Goal: Information Seeking & Learning: Learn about a topic

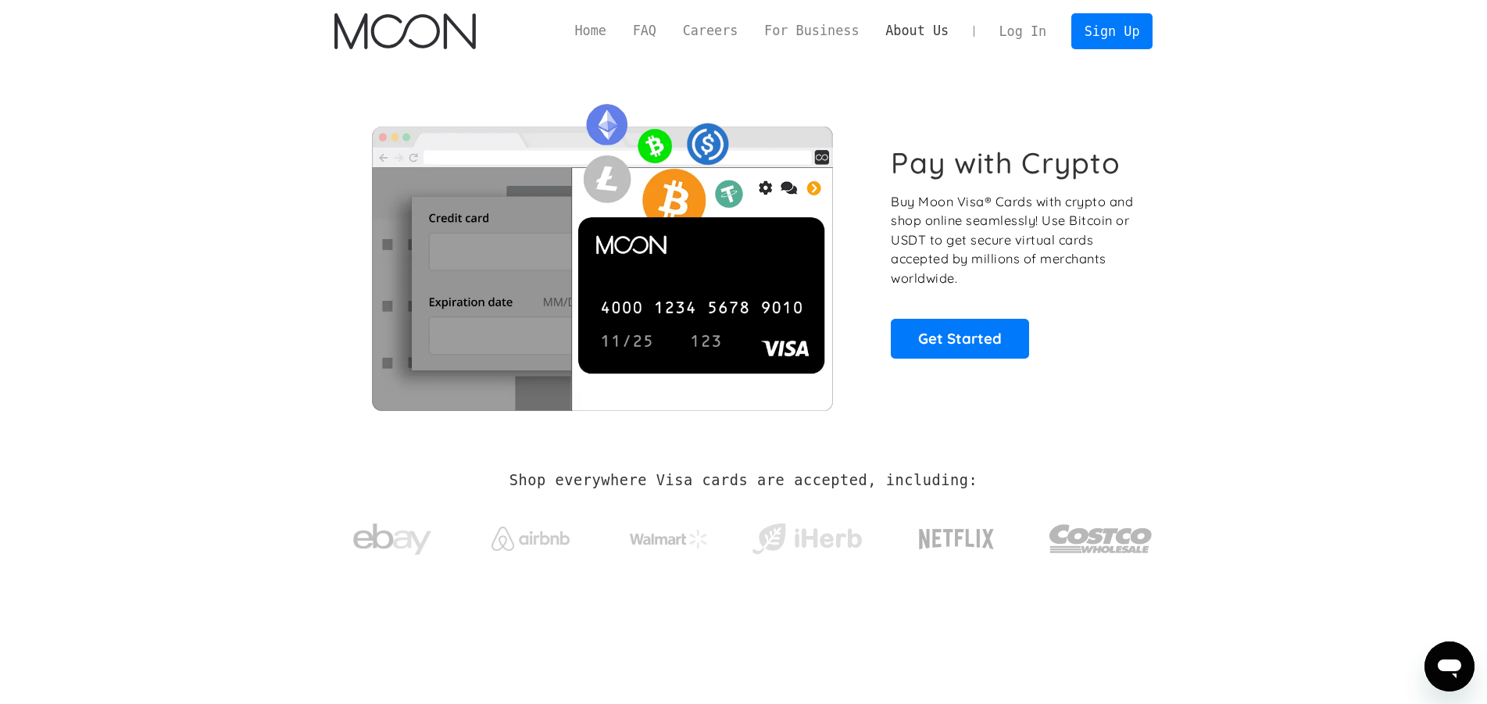
click at [913, 31] on link "About Us" at bounding box center [917, 31] width 90 height 20
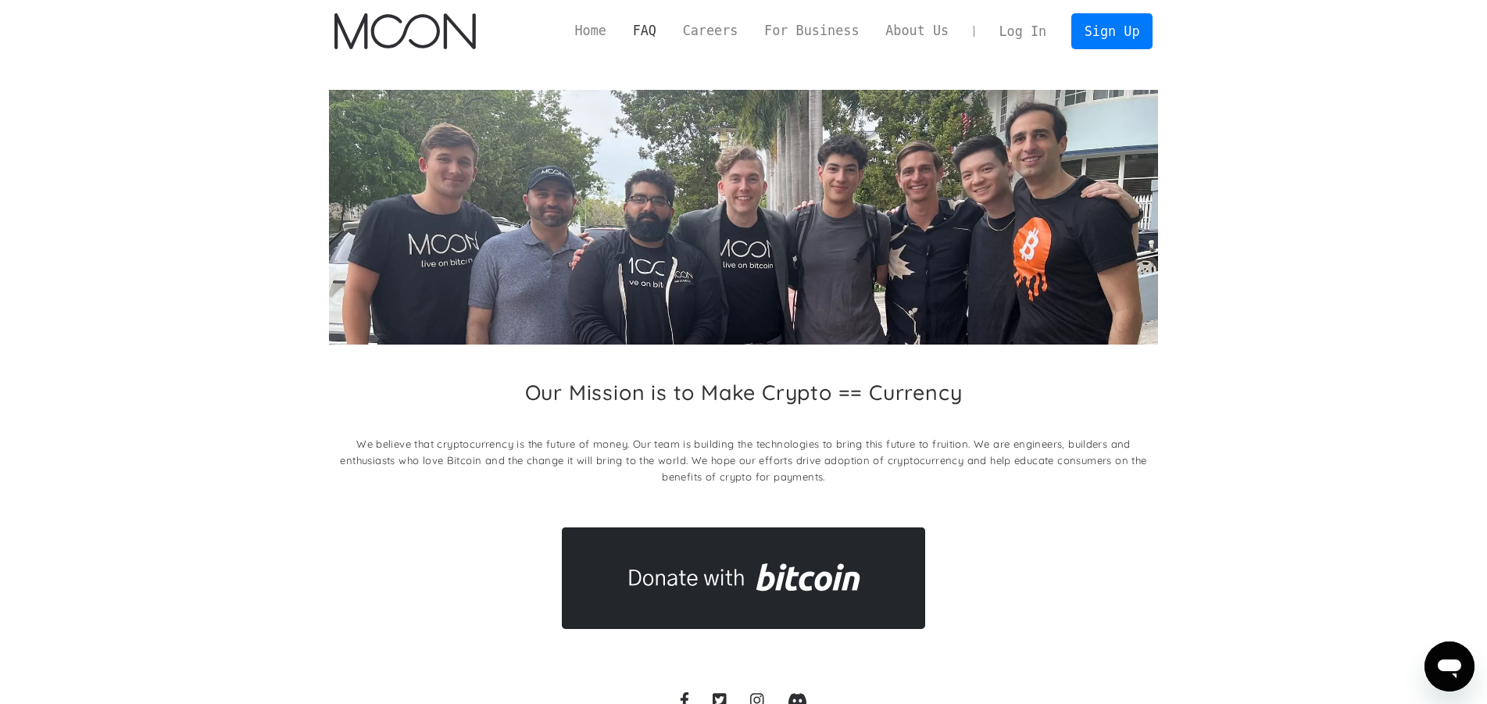
click at [669, 32] on link "FAQ" at bounding box center [644, 31] width 50 height 20
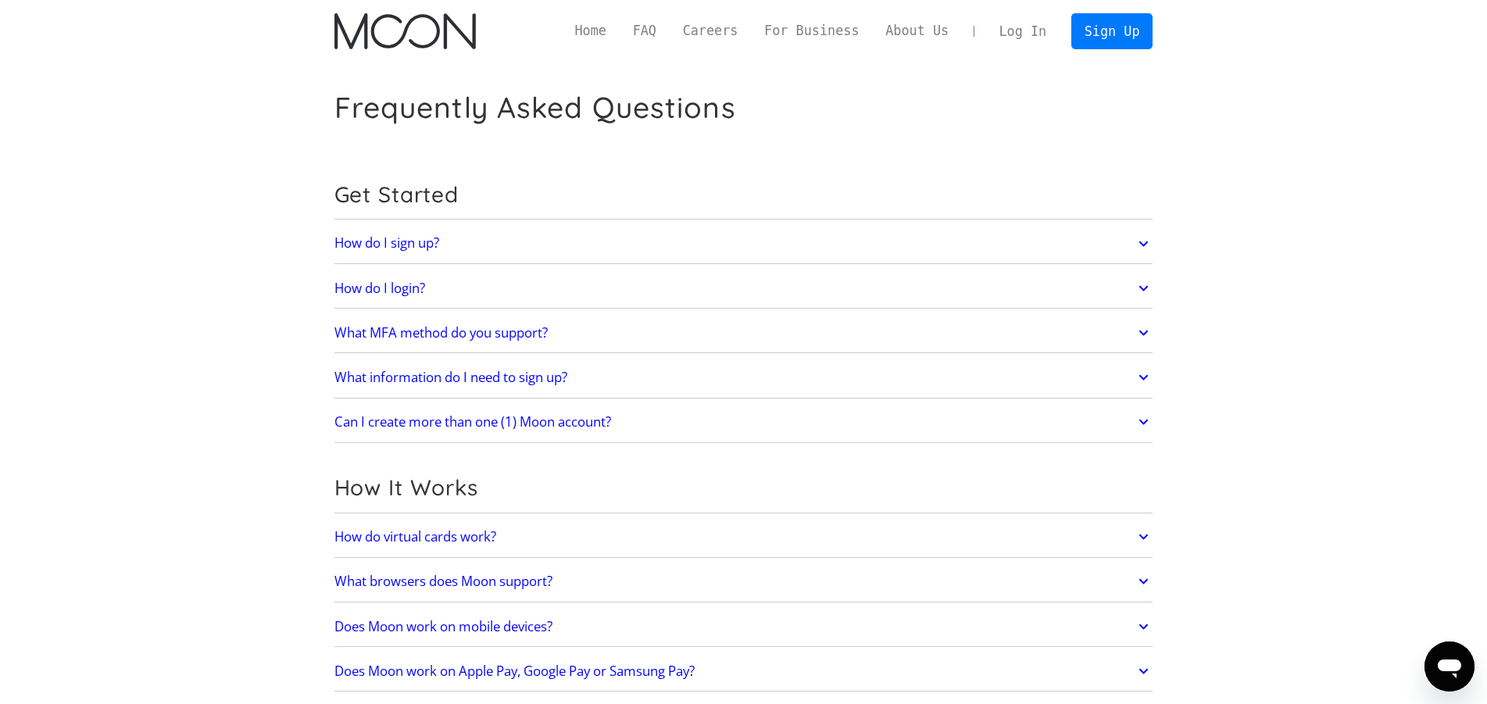
click at [380, 237] on h2 "How do I sign up?" at bounding box center [386, 243] width 105 height 16
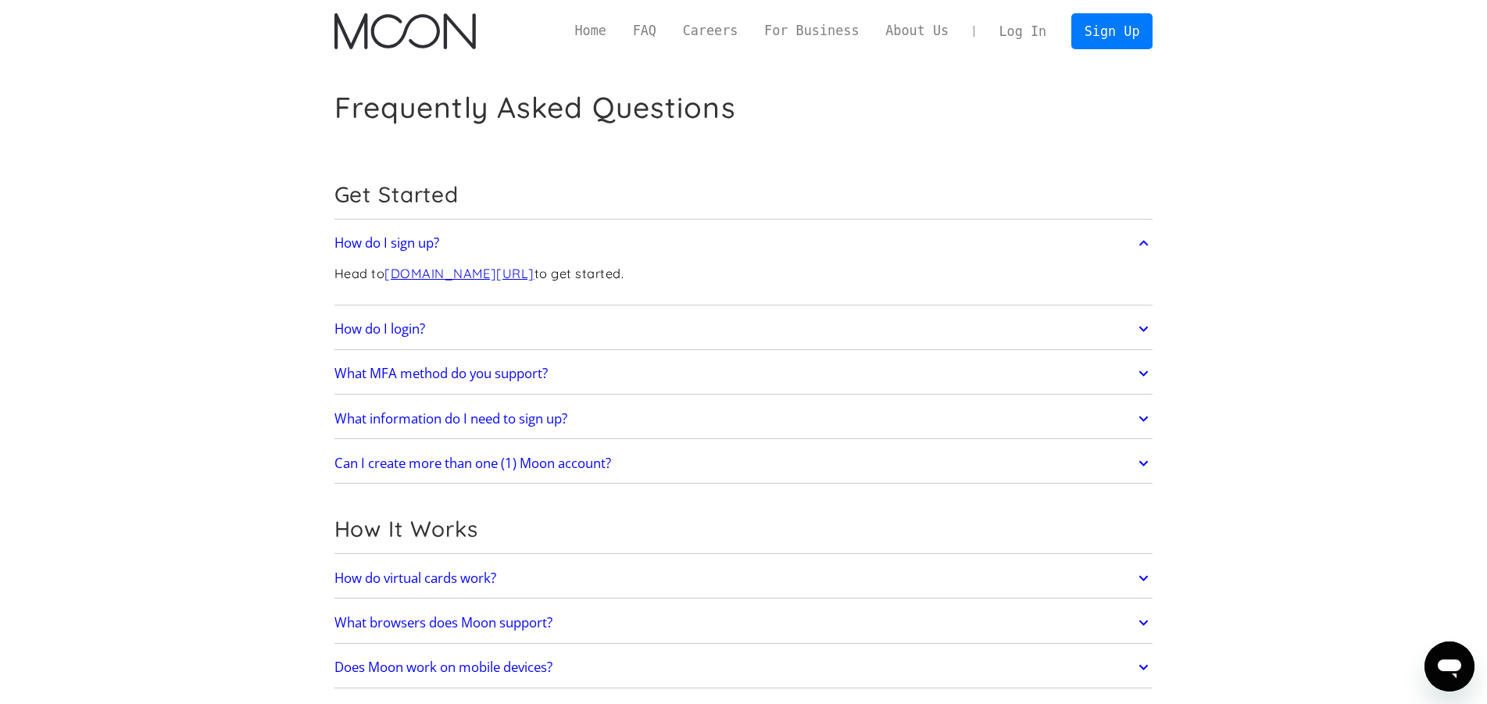
click at [334, 378] on h2 "What MFA method do you support?" at bounding box center [440, 374] width 213 height 16
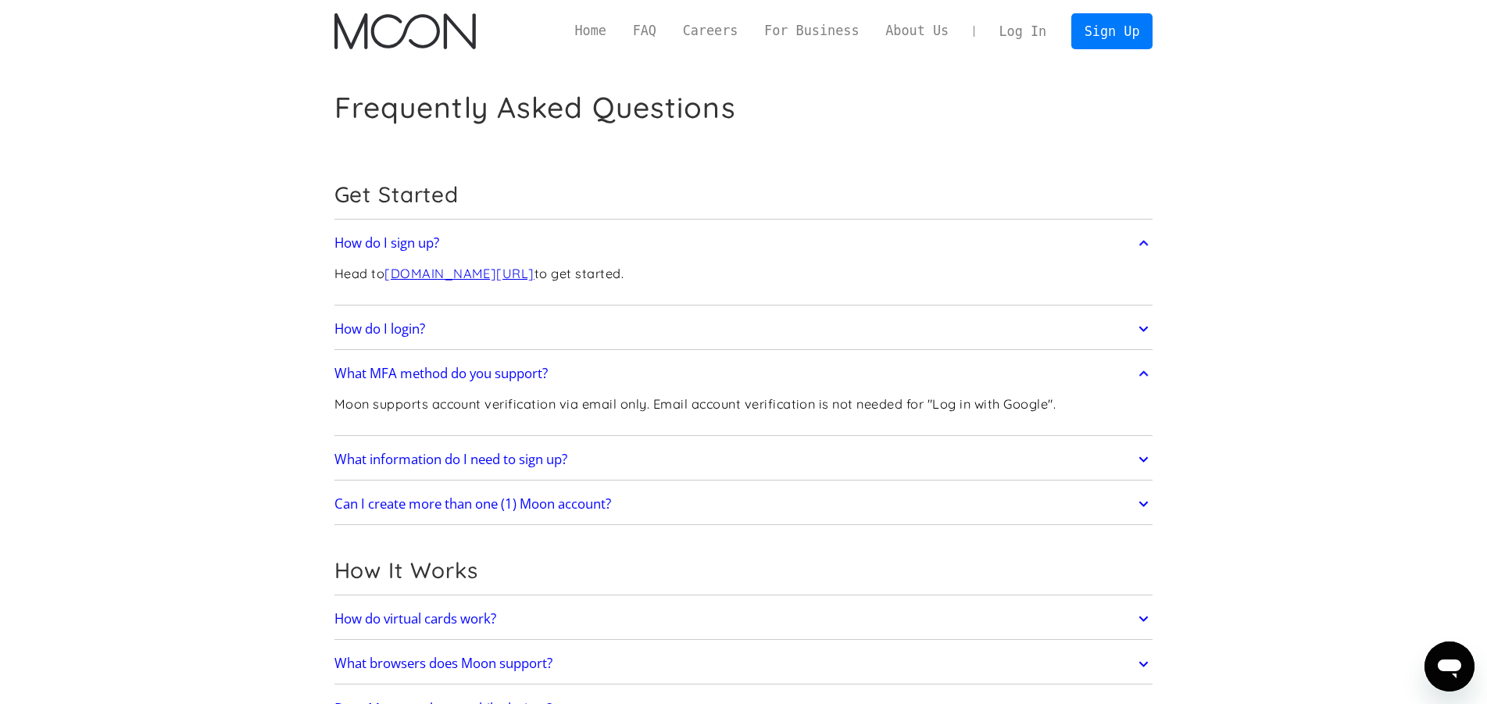
click at [334, 461] on h2 "What information do I need to sign up?" at bounding box center [450, 459] width 233 height 16
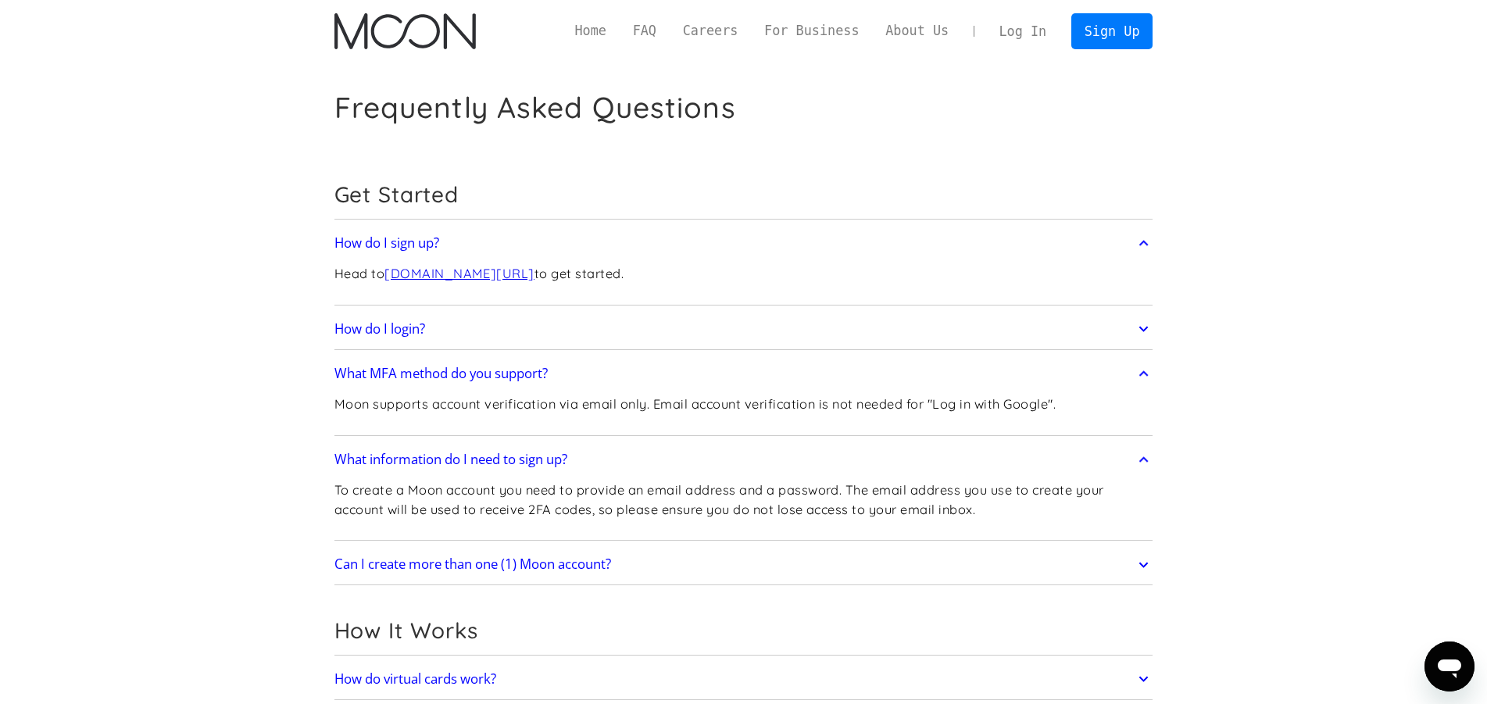
click at [601, 567] on h2 "Can I create more than one (1) Moon account?" at bounding box center [472, 564] width 277 height 16
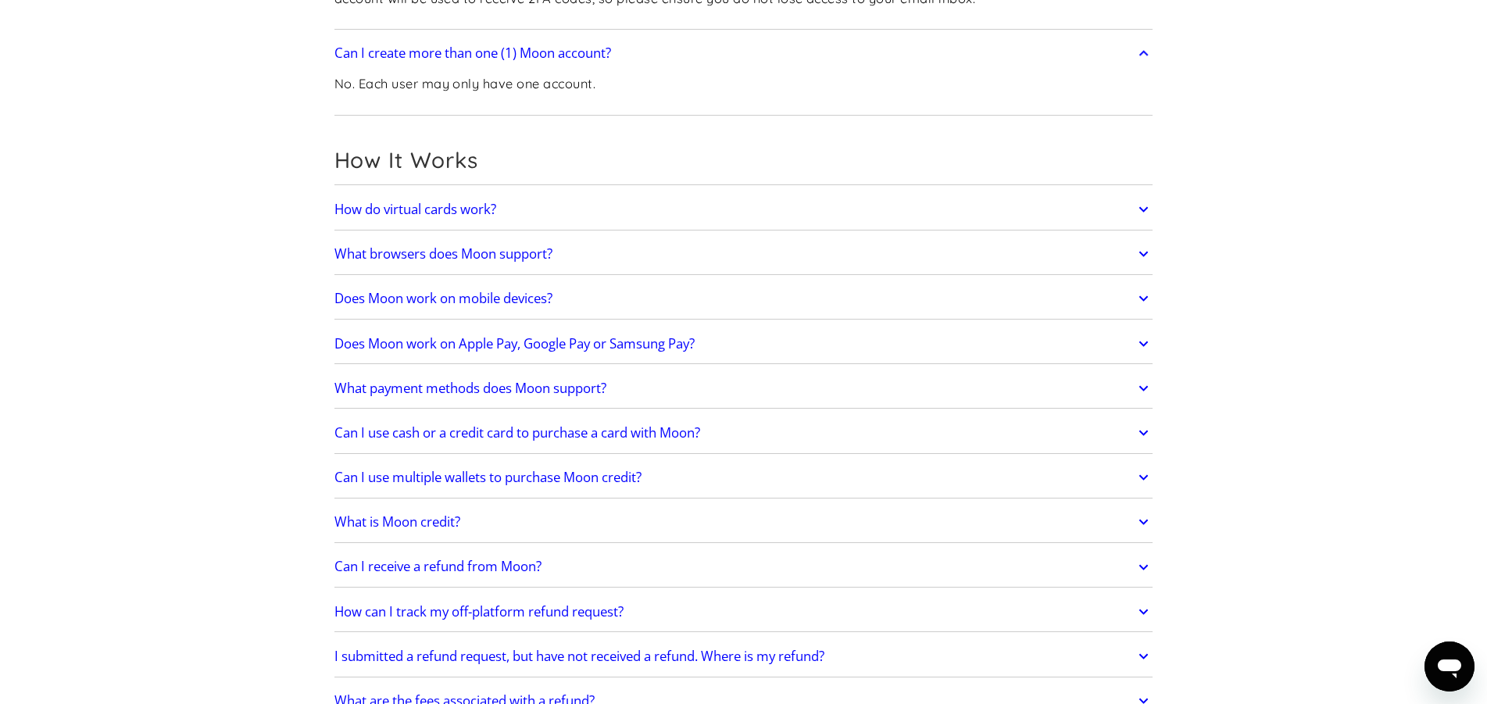
scroll to position [558, 0]
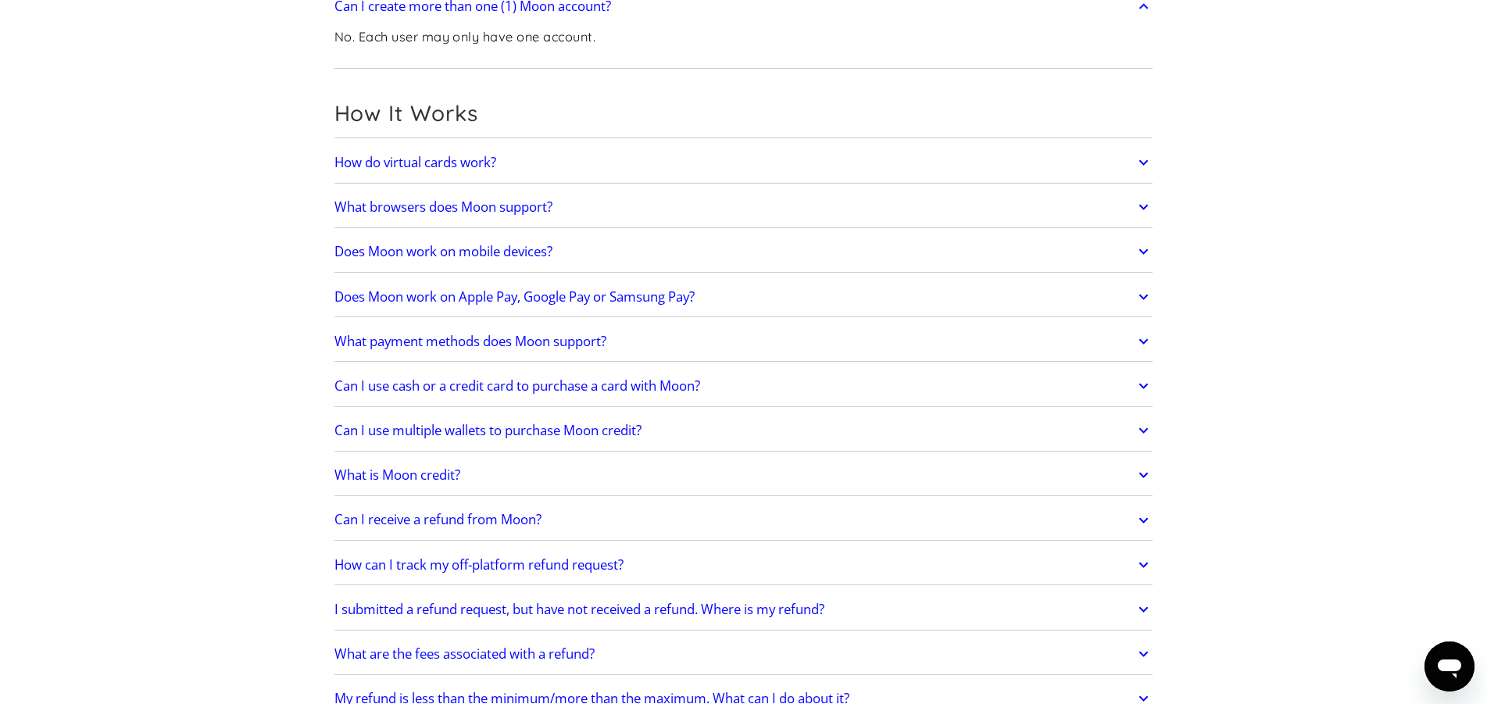
click at [476, 161] on h2 "How do virtual cards work?" at bounding box center [415, 163] width 162 height 16
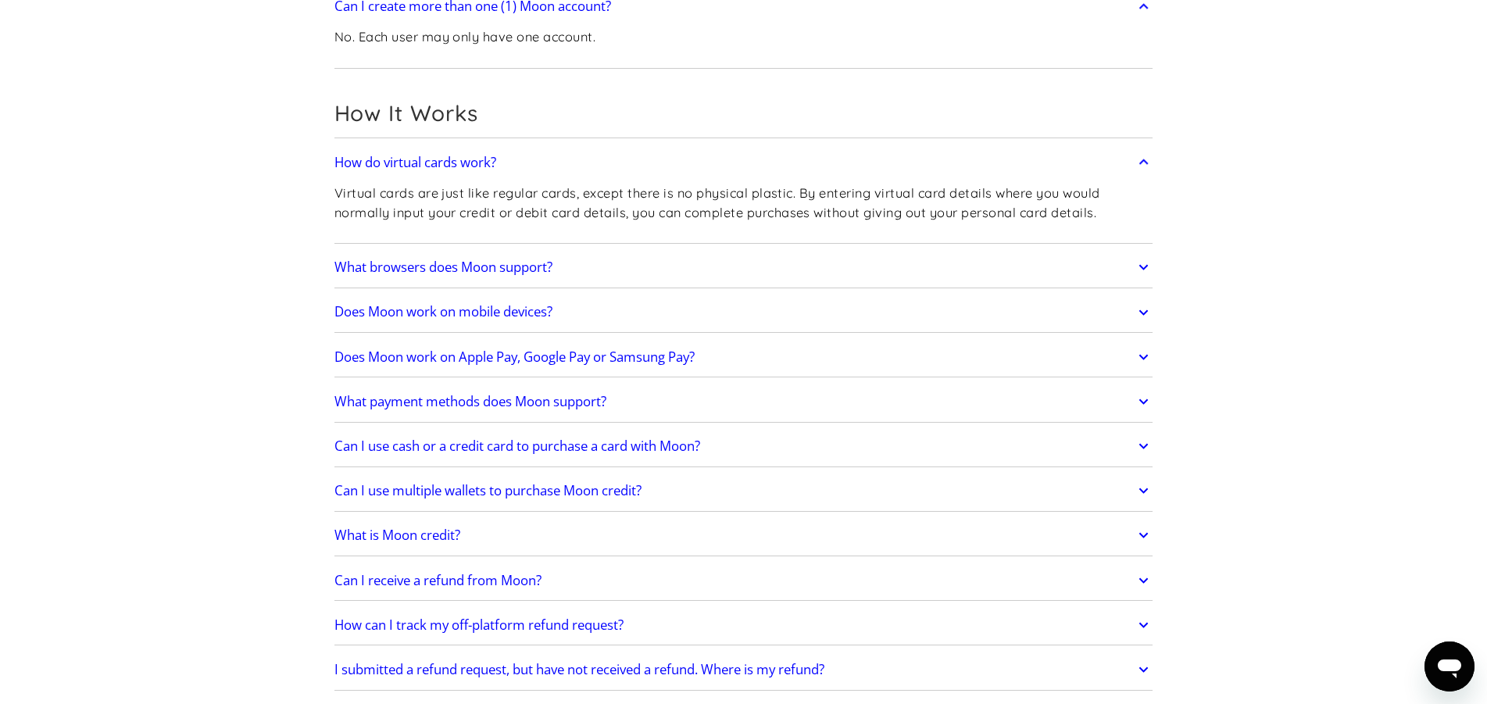
click at [484, 323] on link "Does Moon work on mobile devices?" at bounding box center [743, 312] width 819 height 33
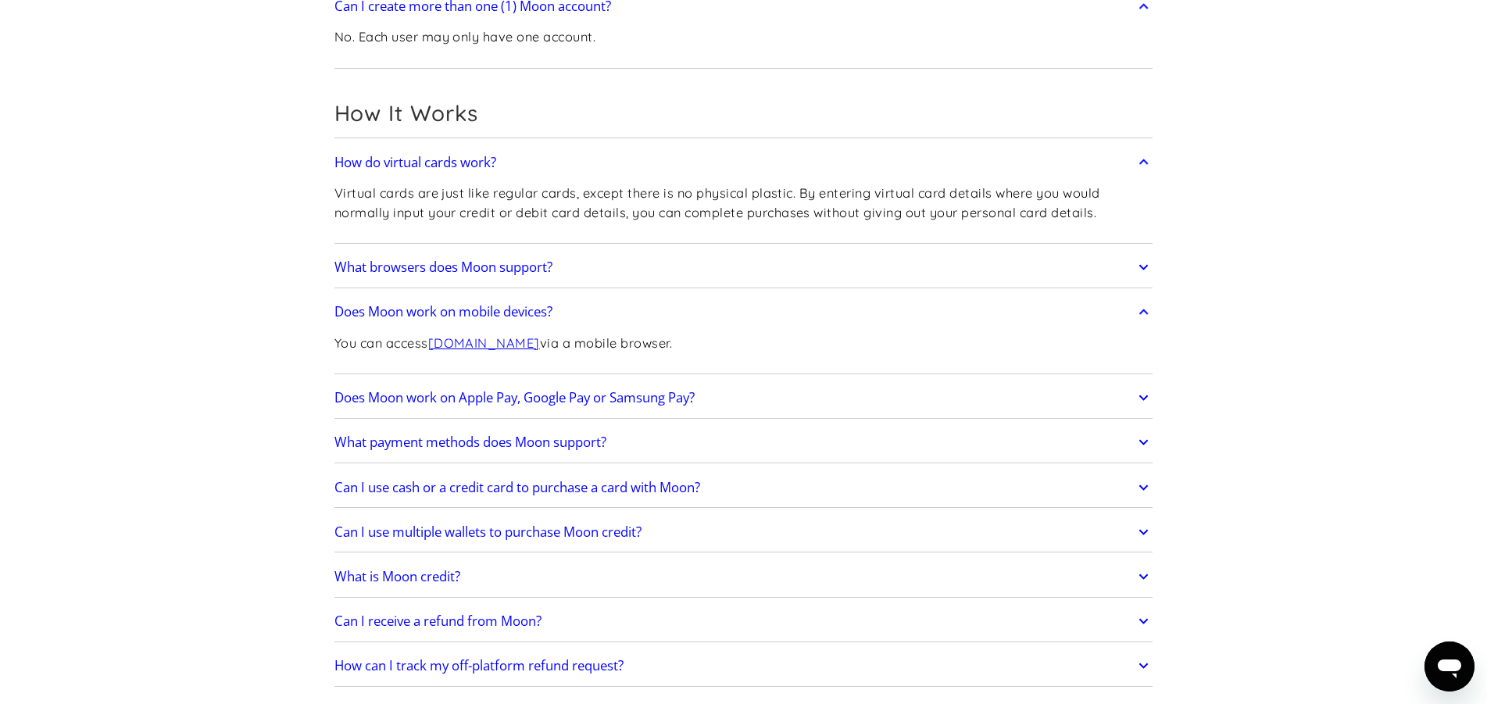
click at [492, 271] on h2 "What browsers does Moon support?" at bounding box center [443, 267] width 218 height 16
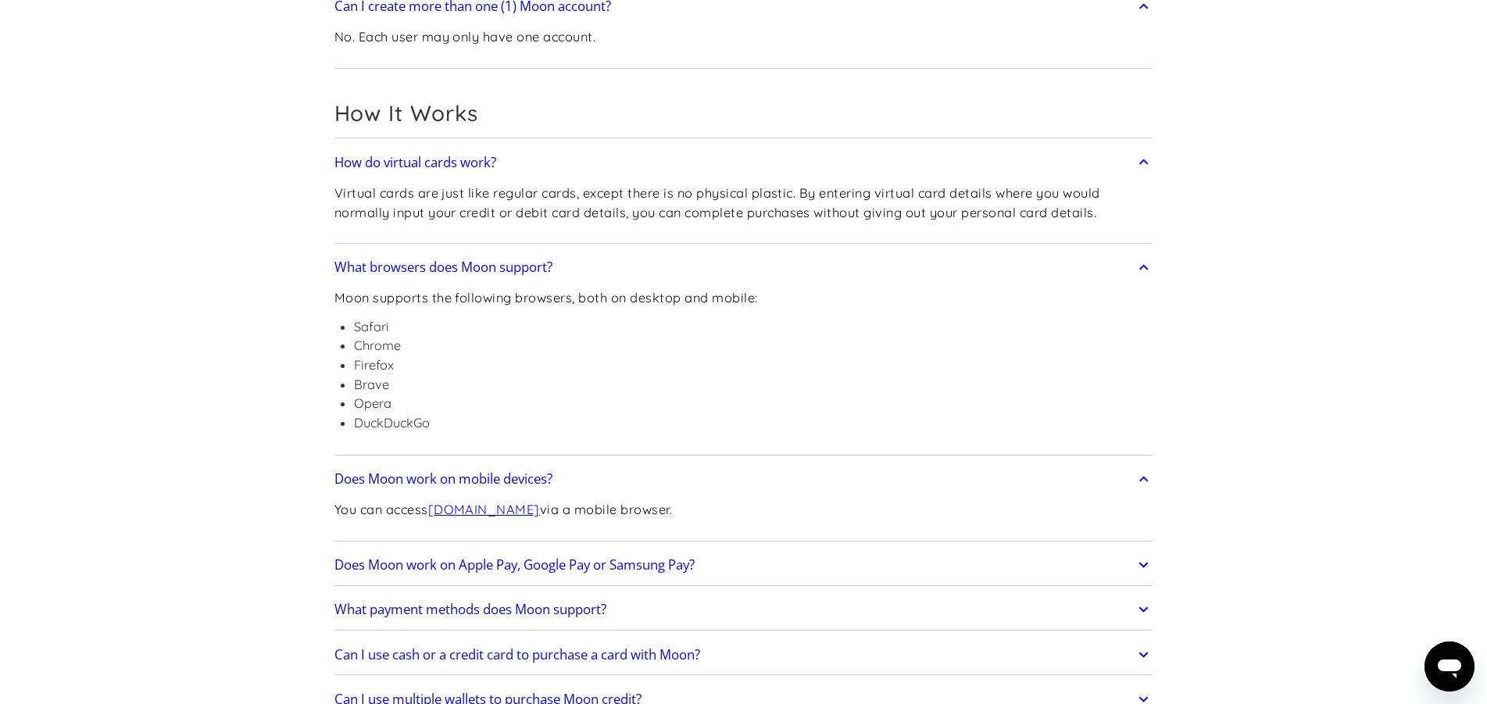
click at [492, 271] on h2 "What browsers does Moon support?" at bounding box center [443, 267] width 218 height 16
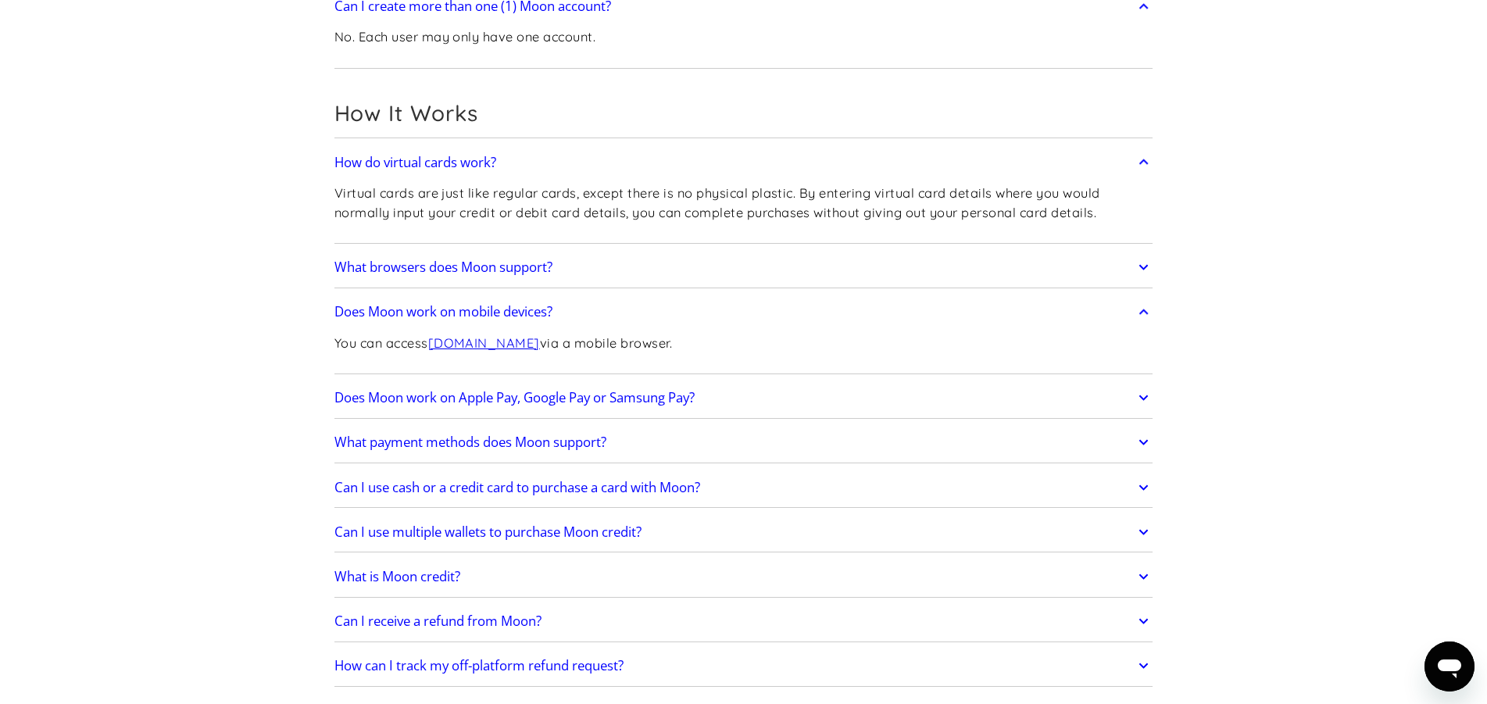
click at [601, 409] on link "Does Moon work on Apple Pay, Google Pay or Samsung Pay?" at bounding box center [743, 397] width 819 height 33
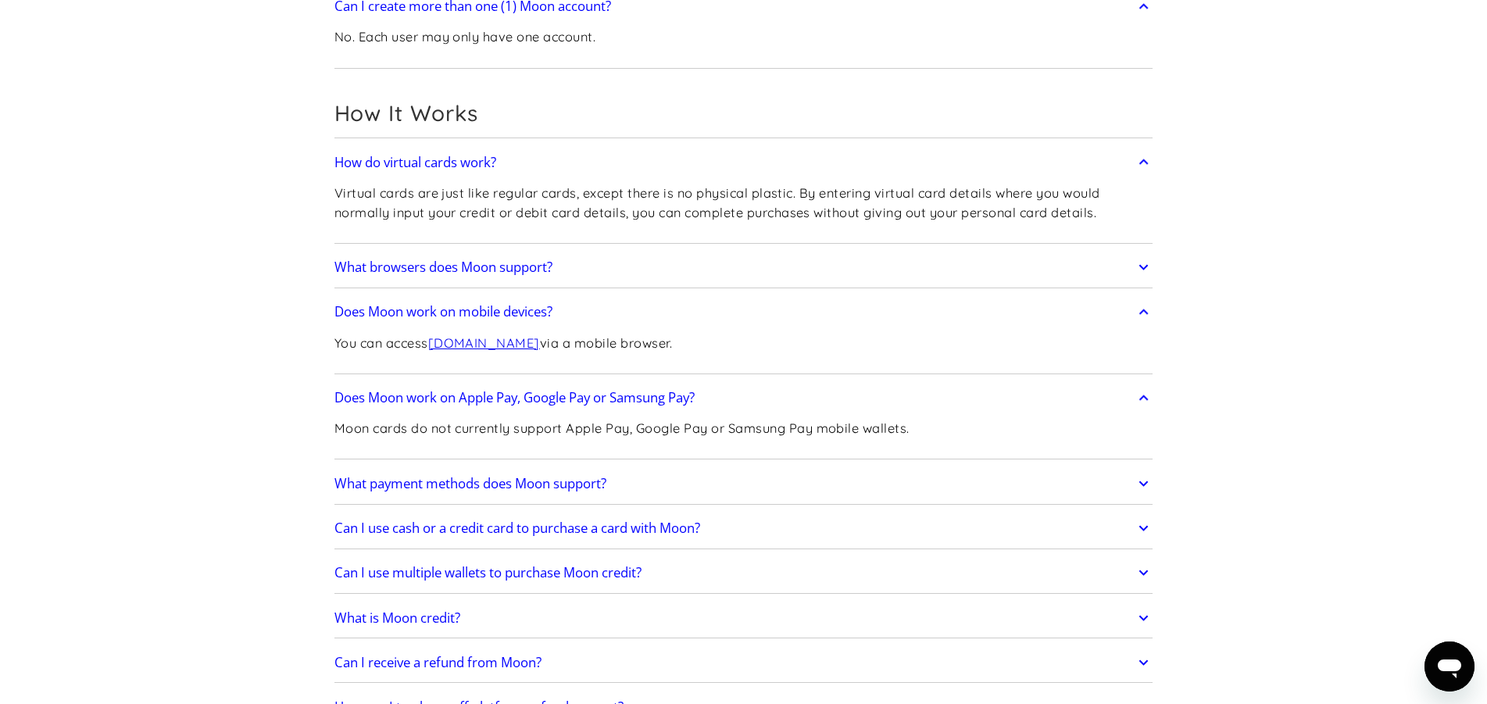
click at [576, 493] on link "What payment methods does Moon support?" at bounding box center [743, 483] width 819 height 33
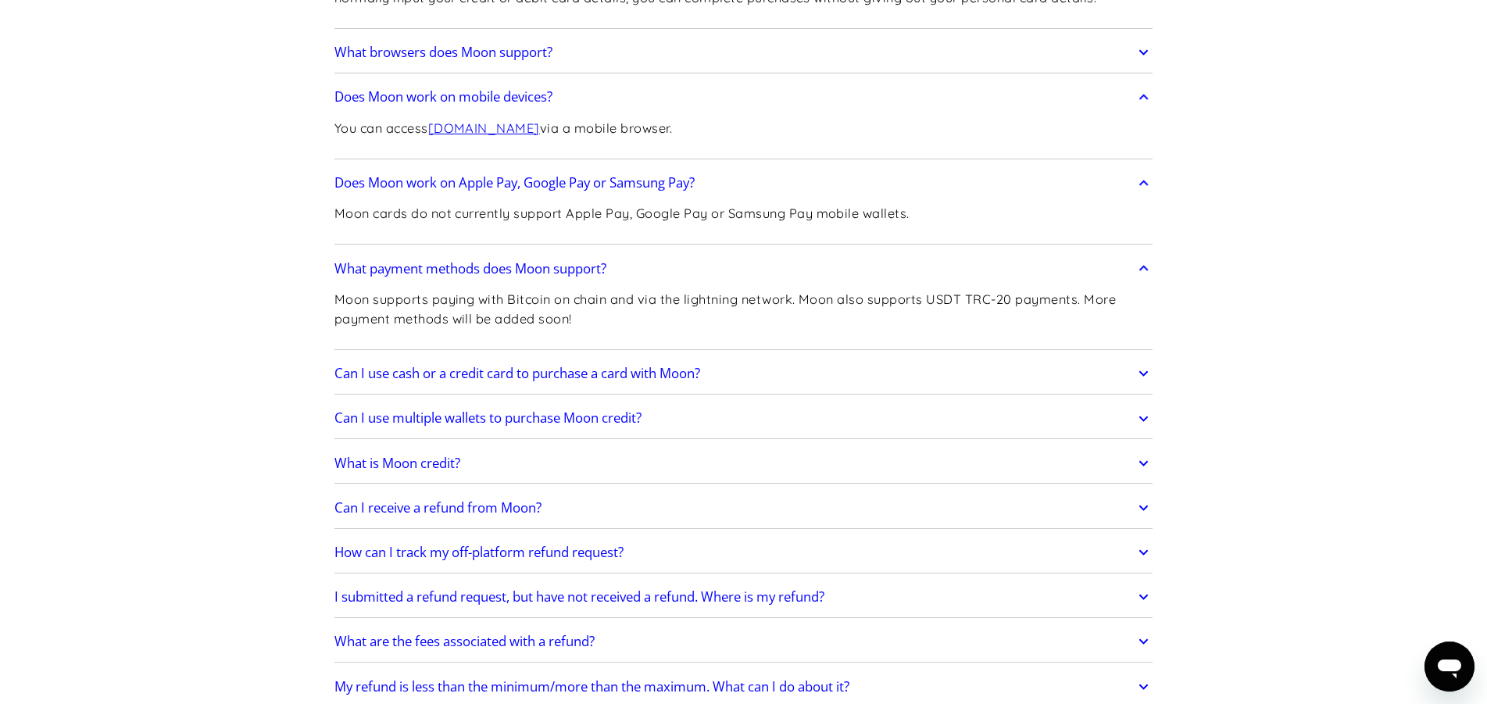
scroll to position [797, 0]
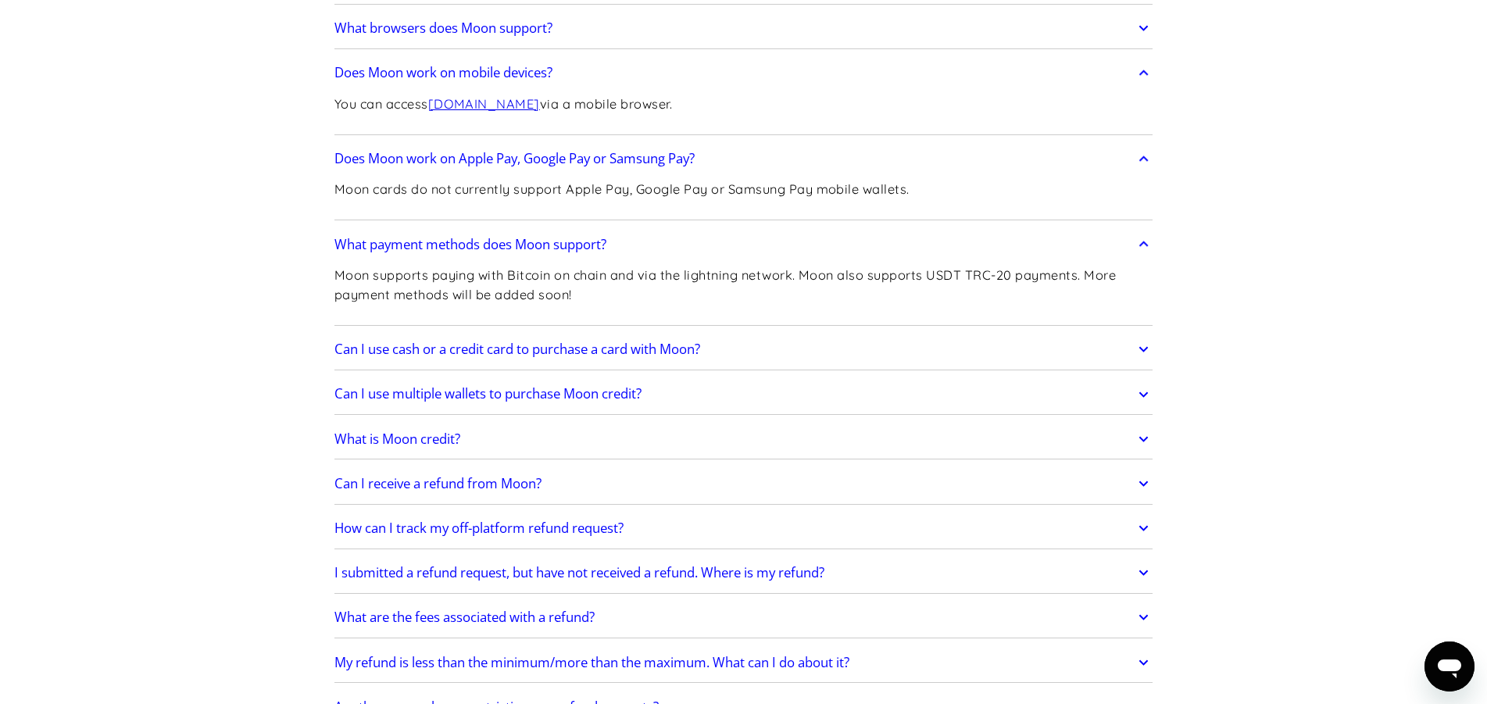
click at [662, 355] on h2 "Can I use cash or a credit card to purchase a card with Moon?" at bounding box center [517, 349] width 366 height 16
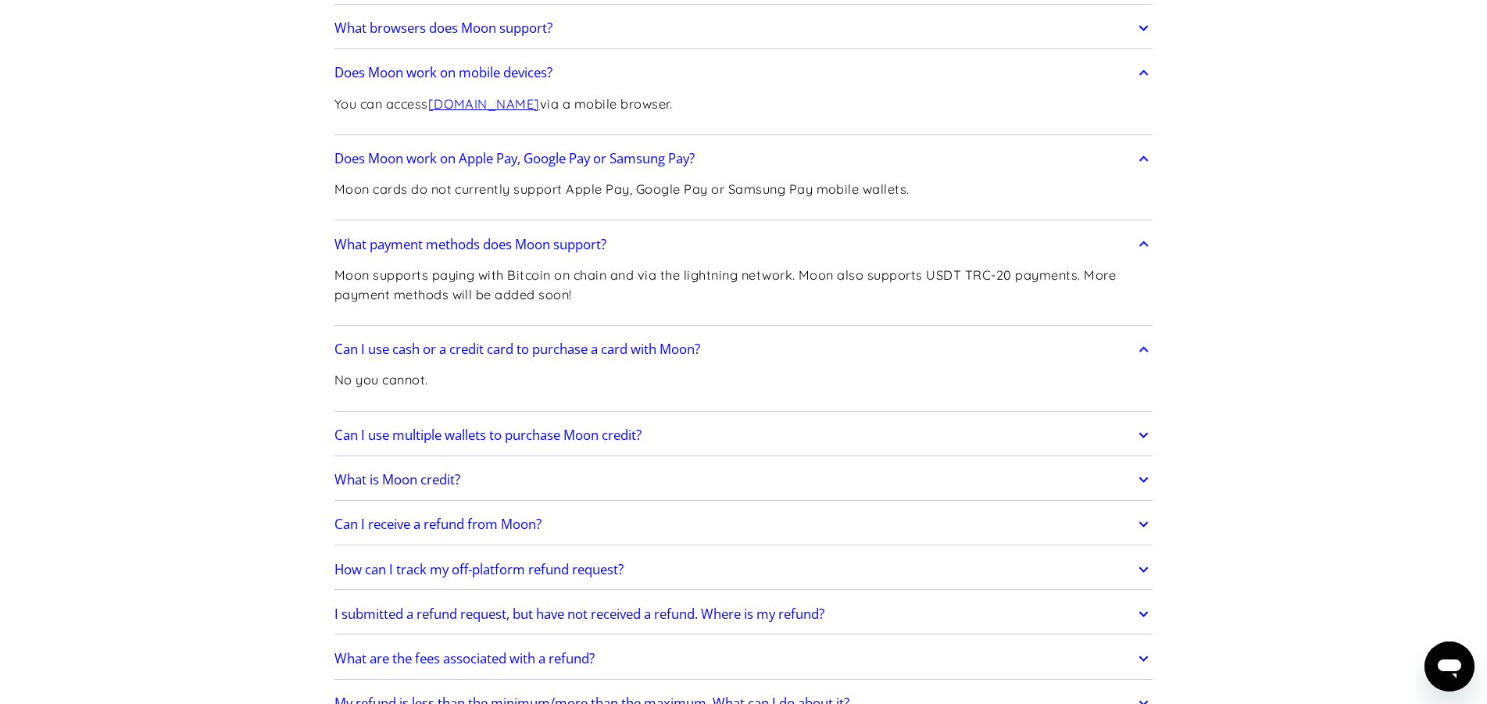
click at [641, 441] on h2 "Can I use multiple wallets to purchase Moon credit?" at bounding box center [487, 435] width 307 height 16
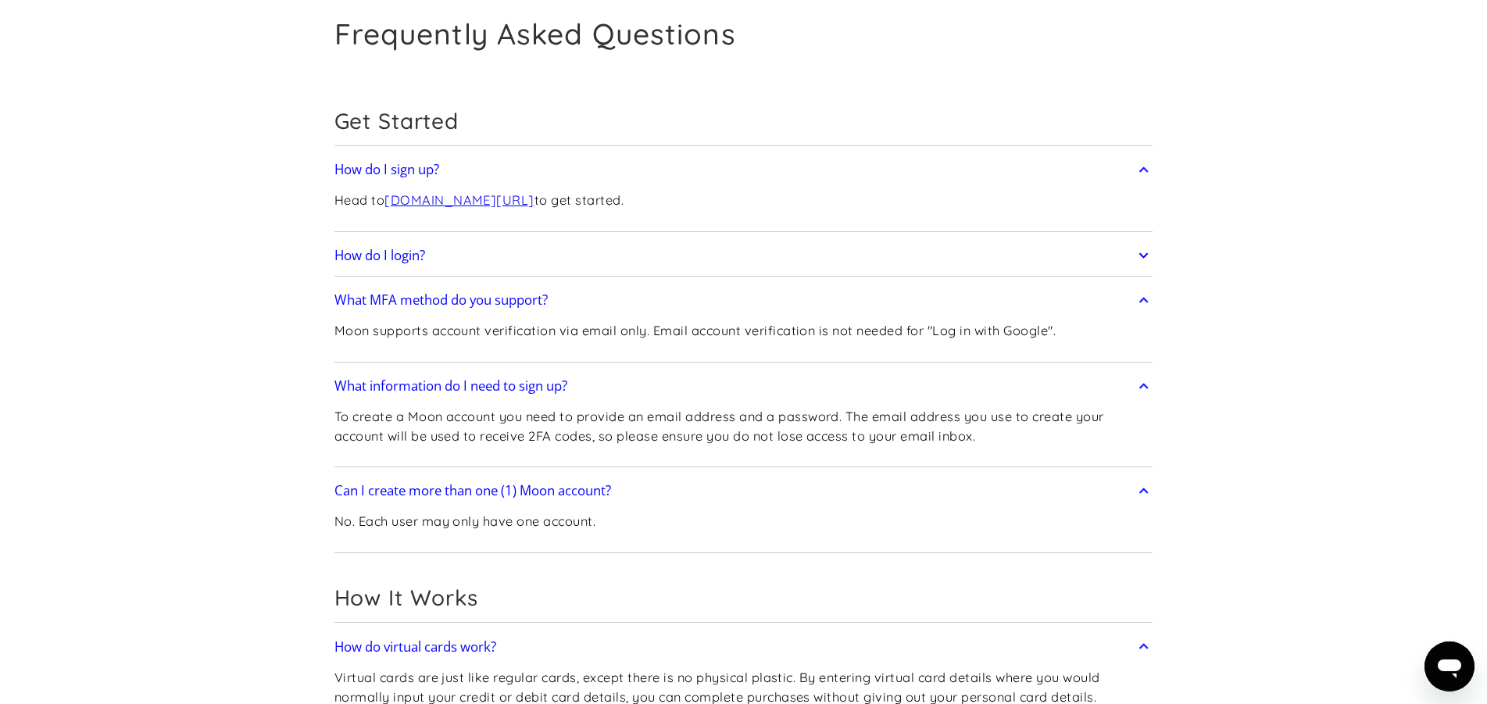
scroll to position [0, 0]
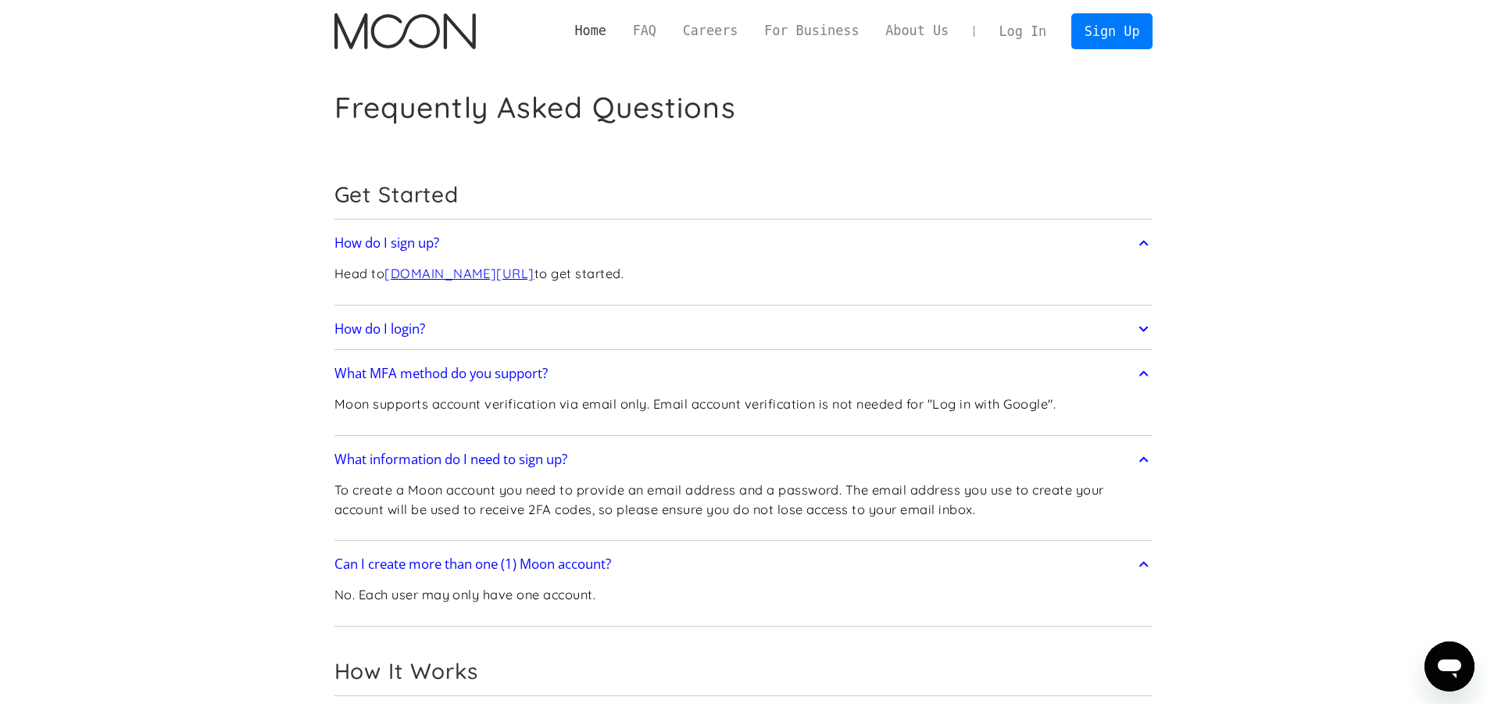
click at [619, 29] on link "Home" at bounding box center [591, 31] width 58 height 20
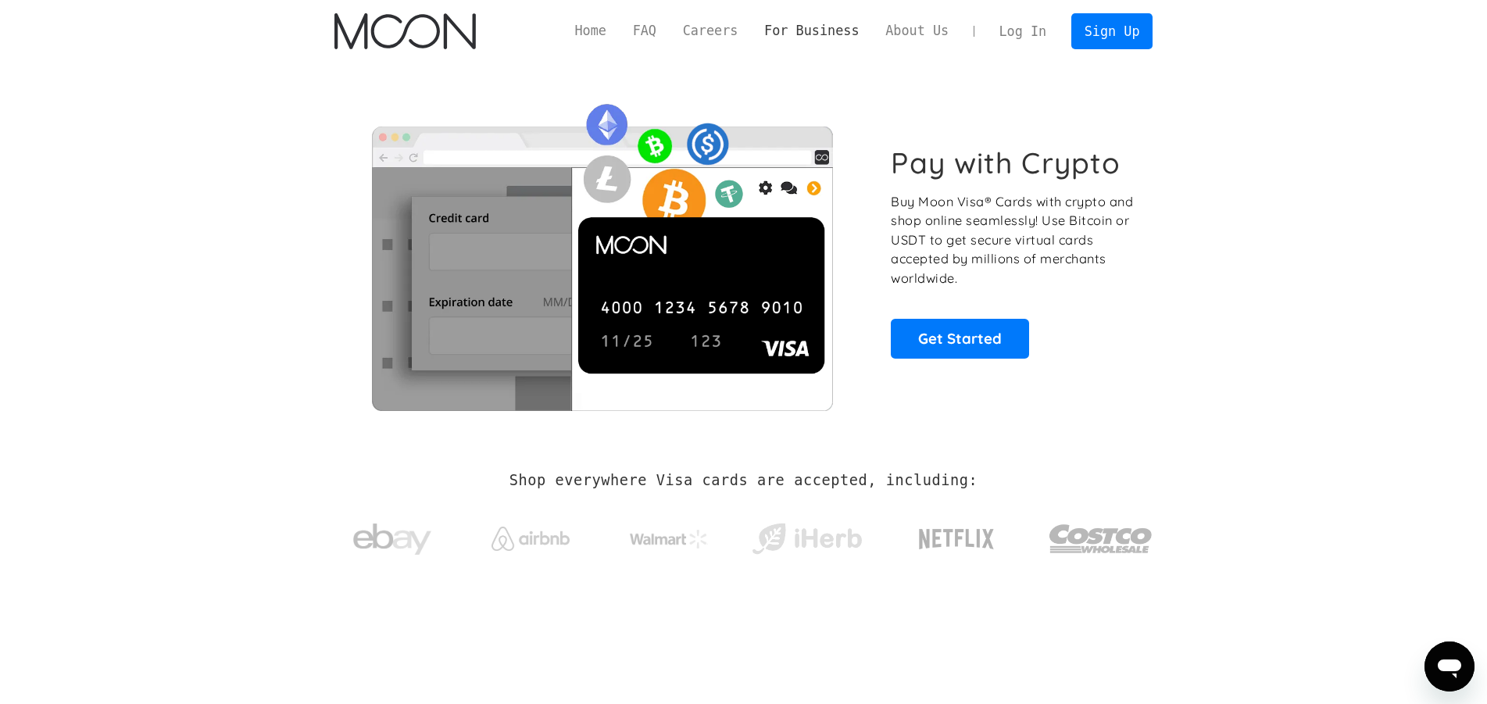
click at [844, 30] on link "For Business" at bounding box center [811, 31] width 121 height 20
